Goal: Task Accomplishment & Management: Complete application form

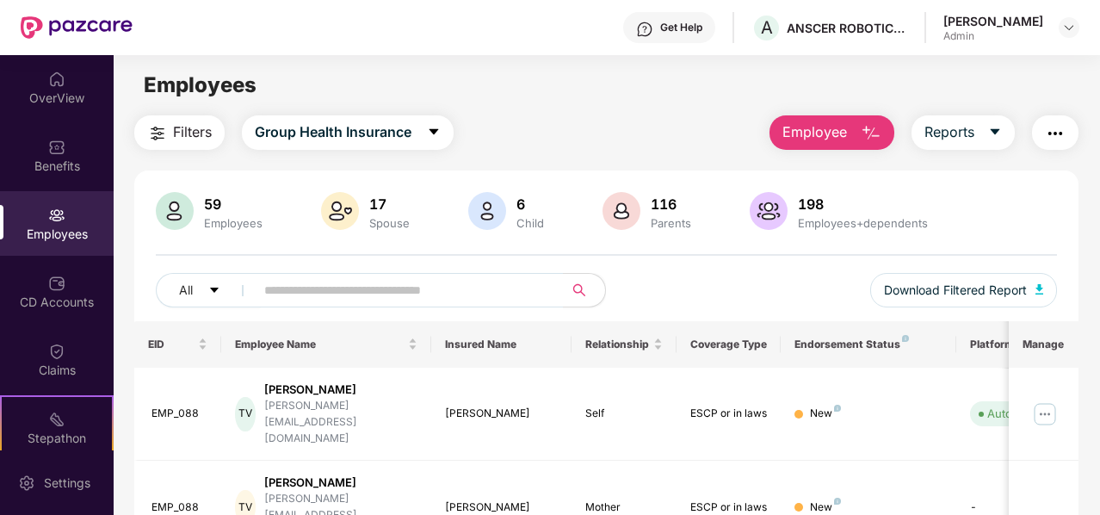
click at [814, 128] on span "Employee" at bounding box center [815, 132] width 65 height 22
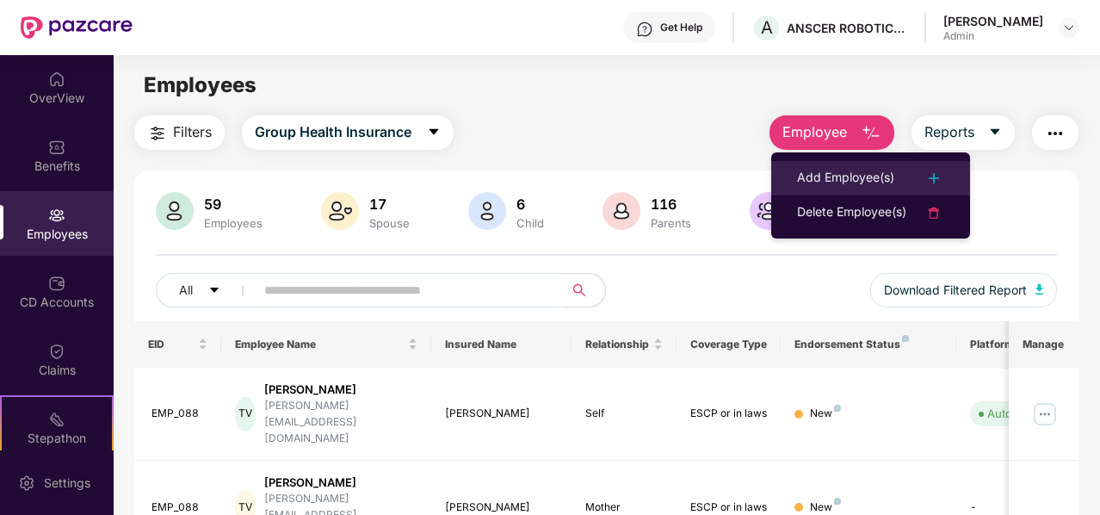
click at [854, 169] on div "Add Employee(s)" at bounding box center [845, 178] width 97 height 21
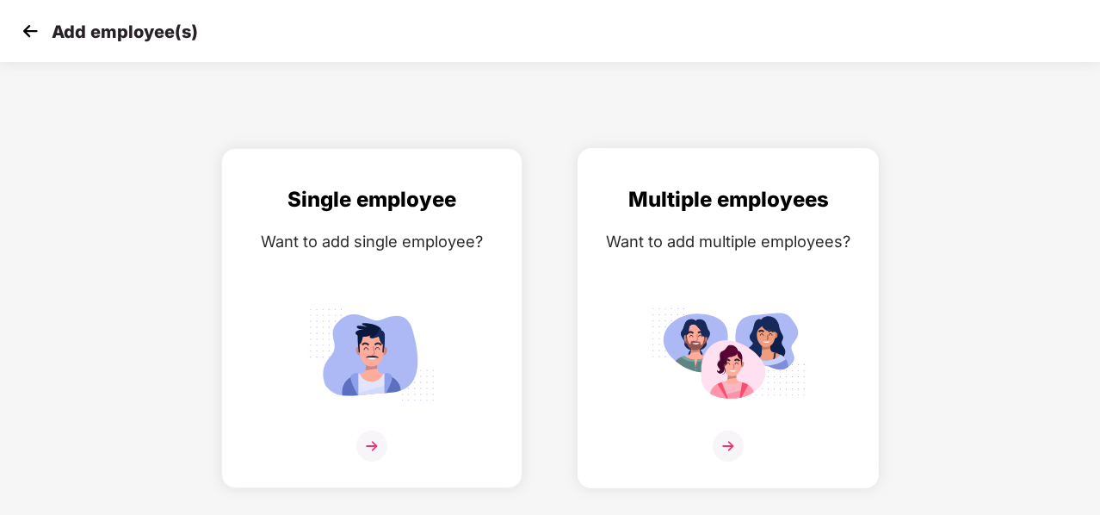
click at [733, 460] on img at bounding box center [728, 445] width 31 height 31
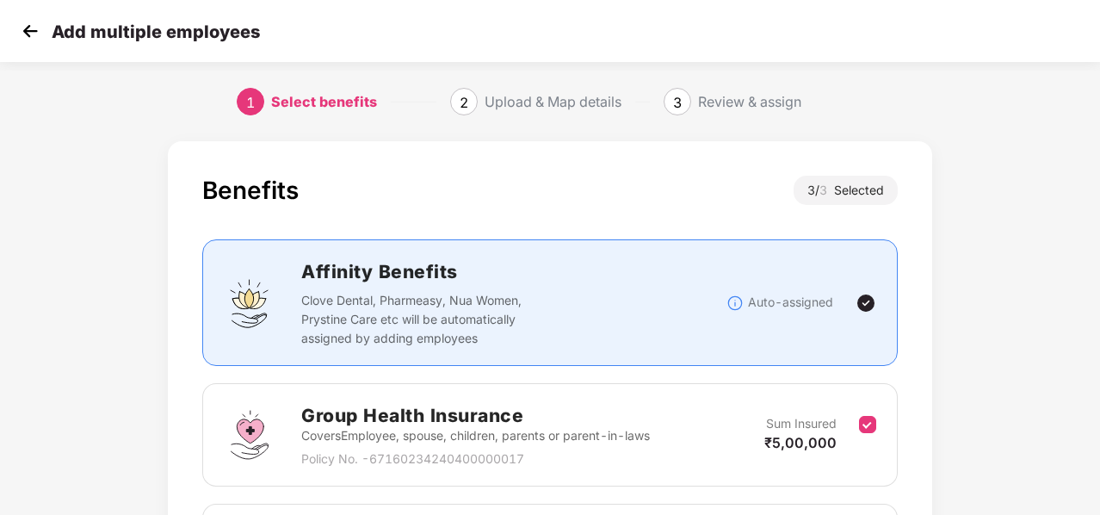
scroll to position [360, 0]
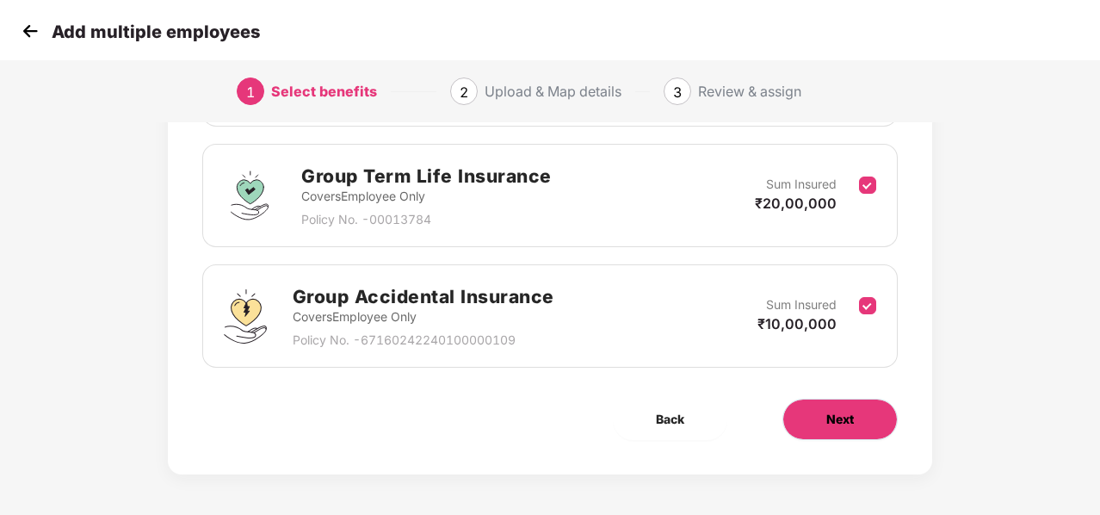
click at [828, 404] on button "Next" at bounding box center [840, 419] width 115 height 41
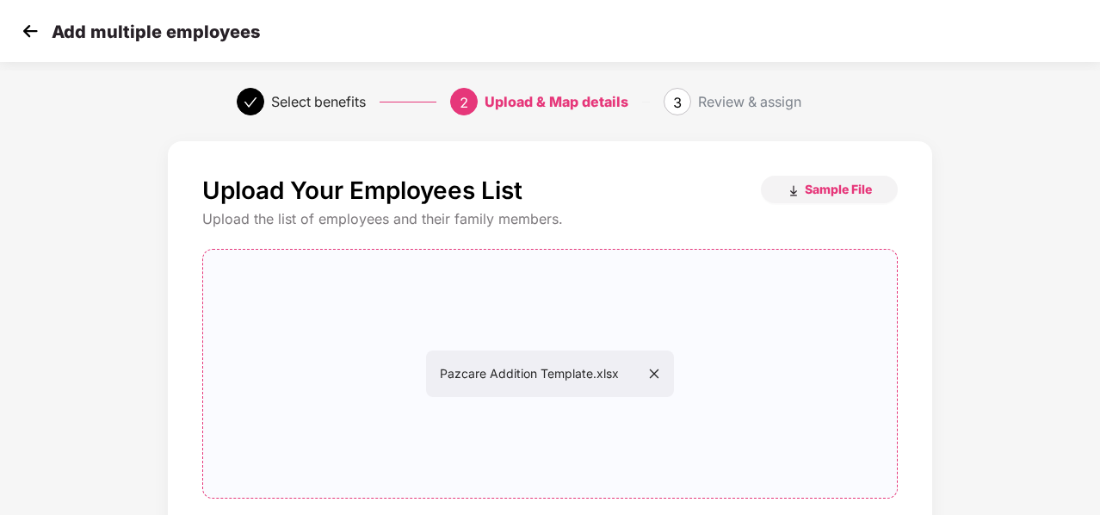
scroll to position [176, 0]
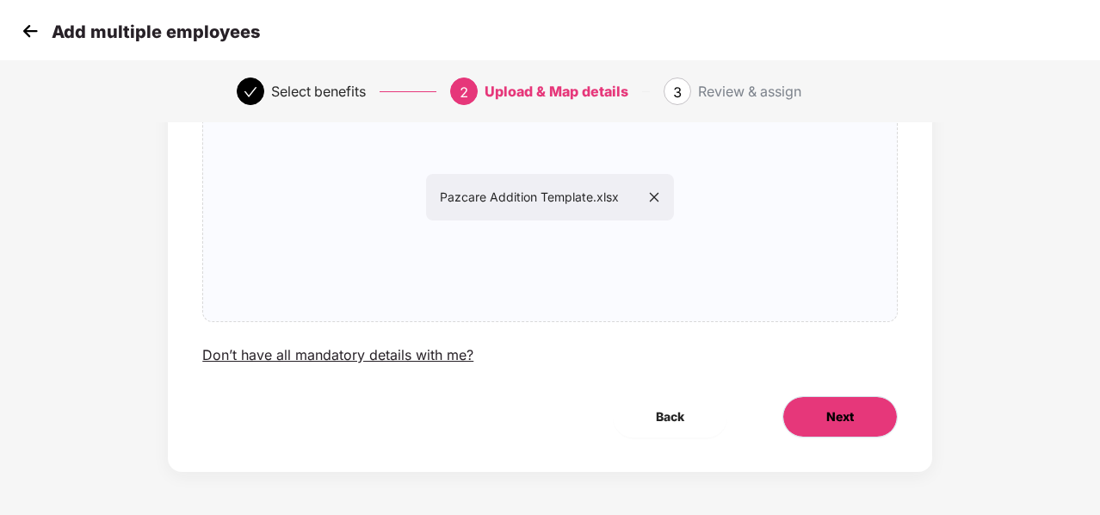
click at [811, 418] on button "Next" at bounding box center [840, 416] width 115 height 41
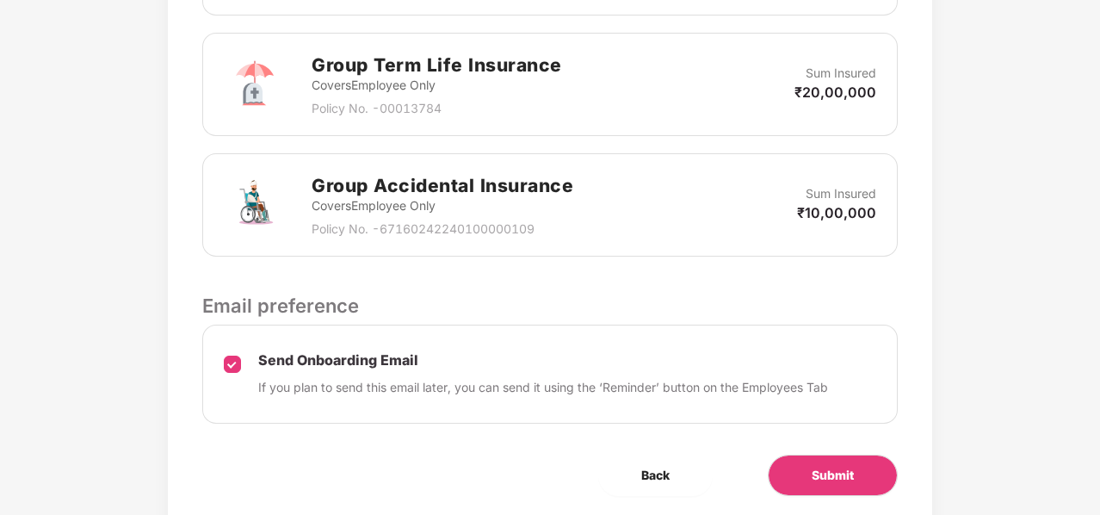
scroll to position [702, 0]
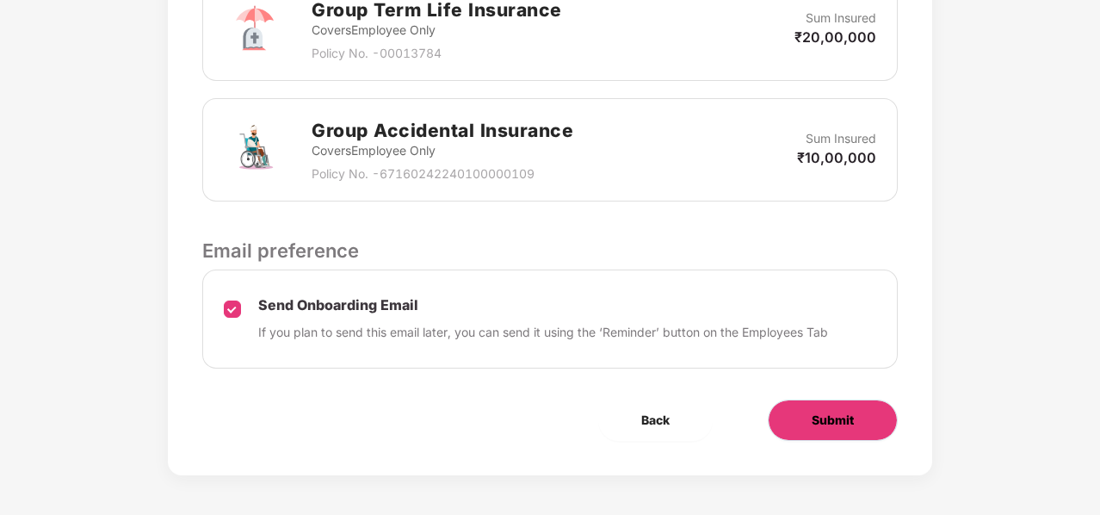
click at [840, 430] on button "Submit" at bounding box center [833, 419] width 130 height 41
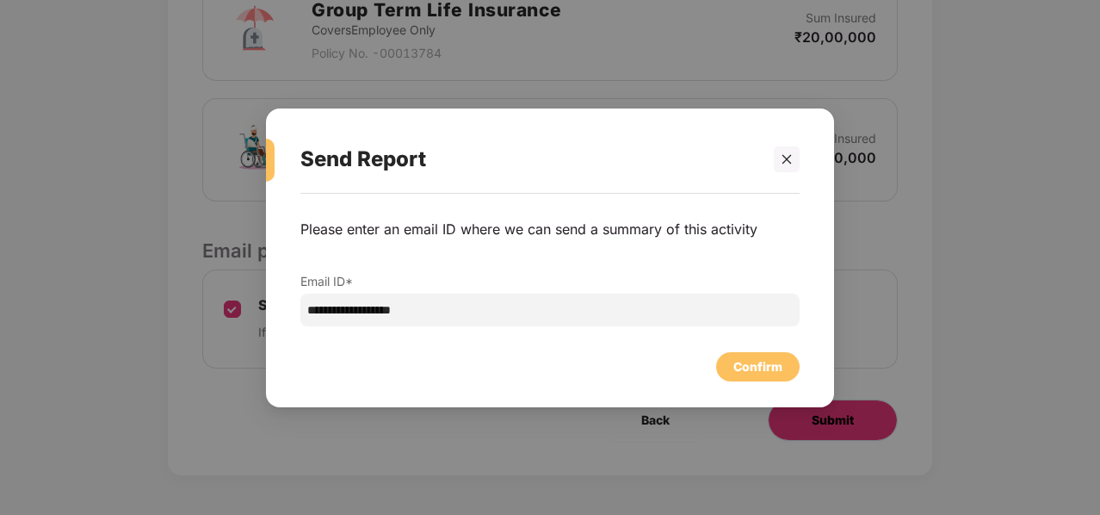
scroll to position [0, 0]
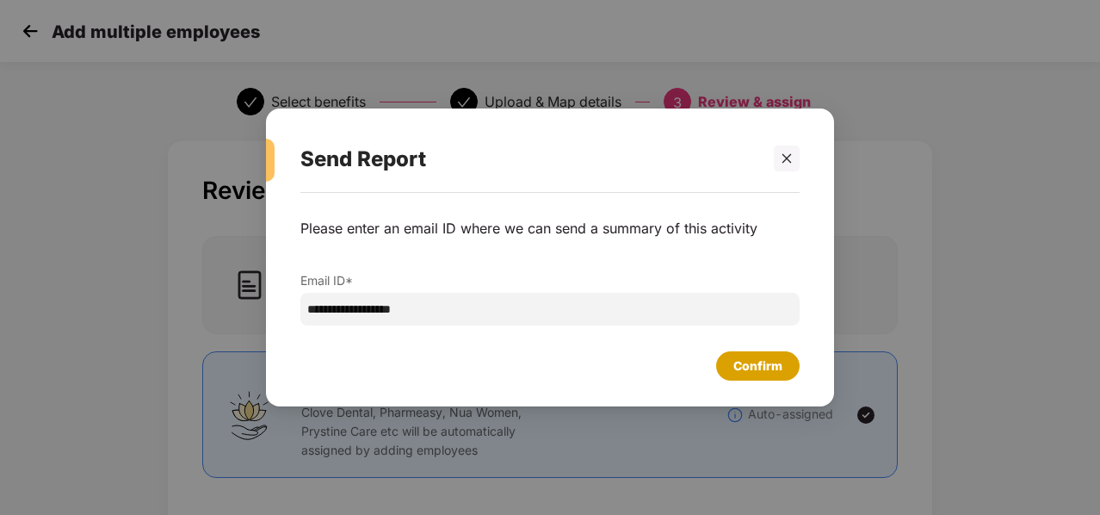
click at [775, 369] on div "Confirm" at bounding box center [757, 365] width 49 height 19
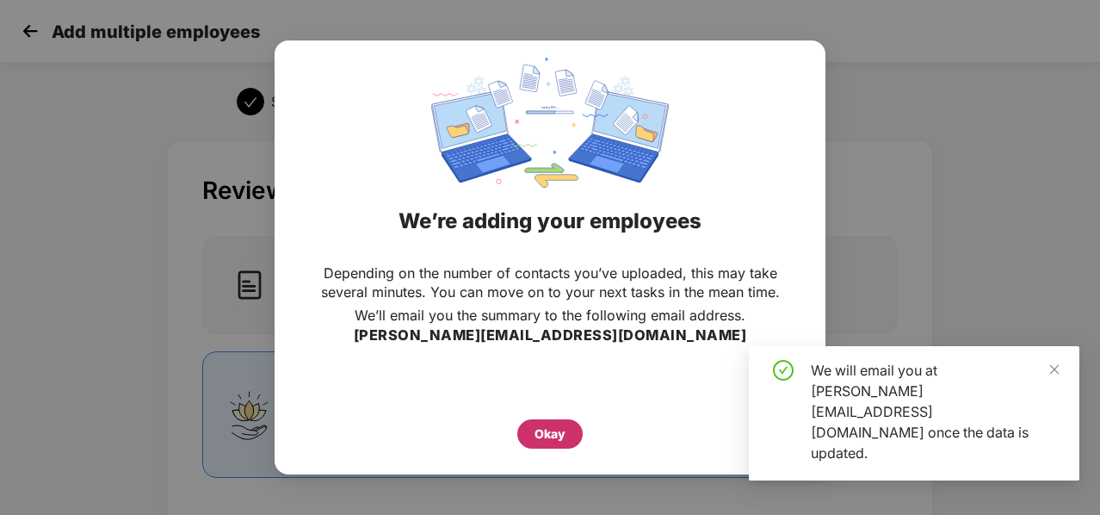
click at [530, 444] on div "Okay" at bounding box center [549, 433] width 65 height 29
